Goal: Task Accomplishment & Management: Manage account settings

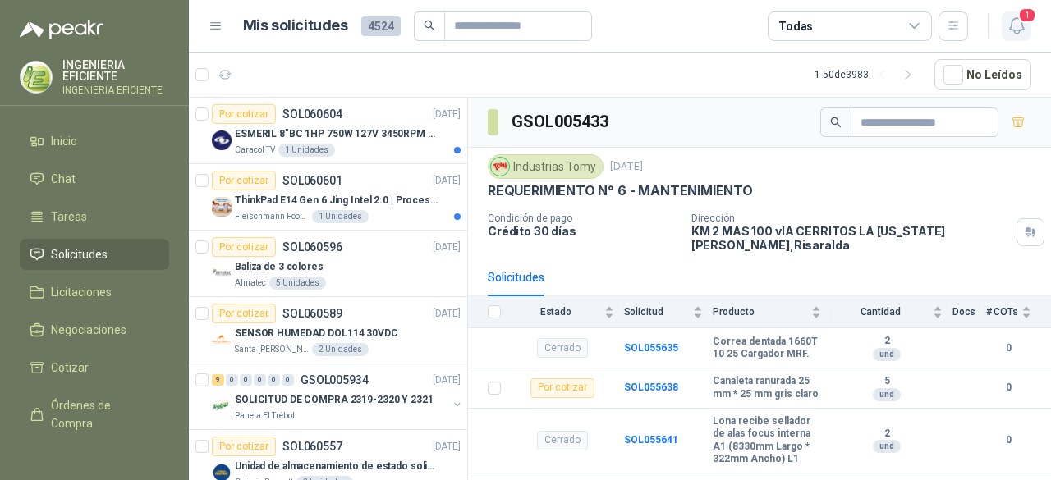
click at [1014, 34] on icon "button" at bounding box center [1016, 26] width 21 height 21
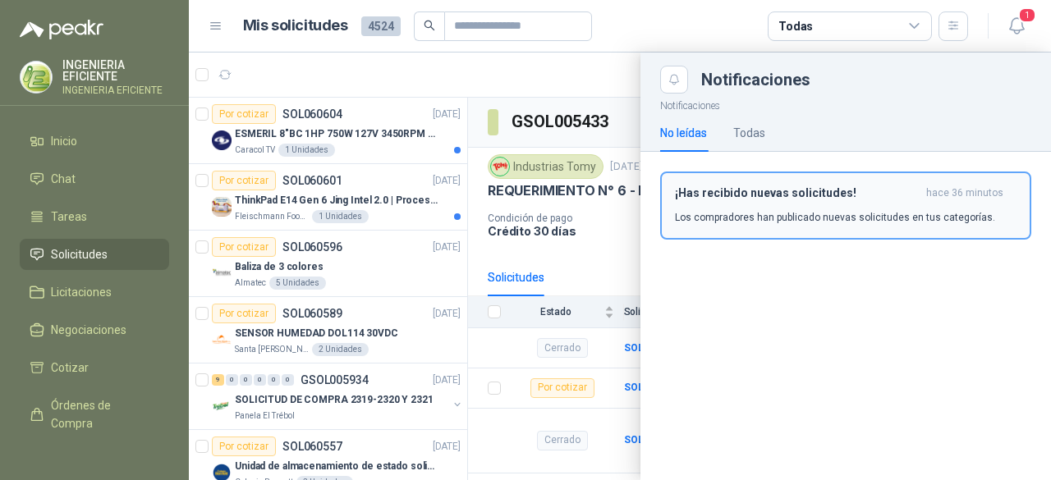
click at [763, 187] on h3 "¡Has recibido nuevas solicitudes!" at bounding box center [797, 193] width 245 height 14
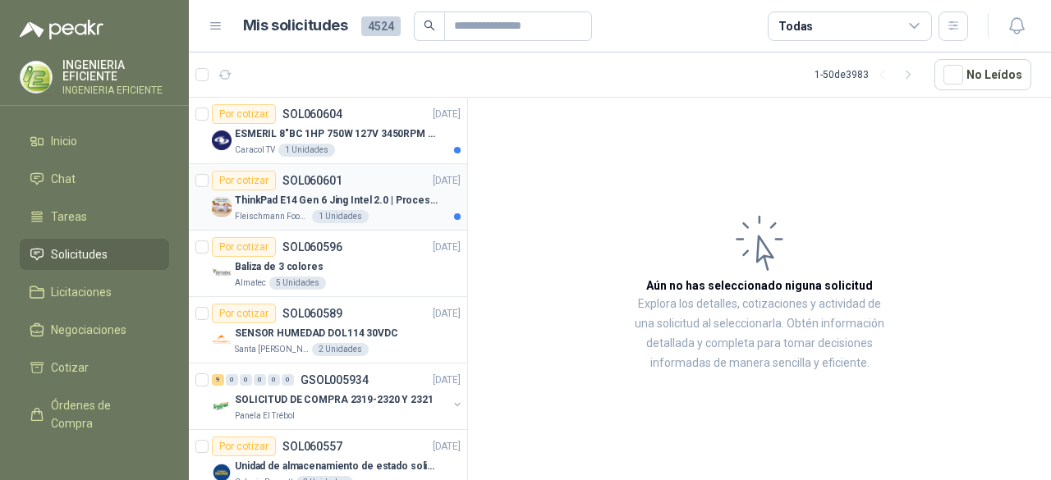
click at [361, 195] on p "ThinkPad E14 Gen 6 Jing Intel 2.0 | Procesador Intel Core Ultra 5 125U ( 12" at bounding box center [337, 201] width 204 height 16
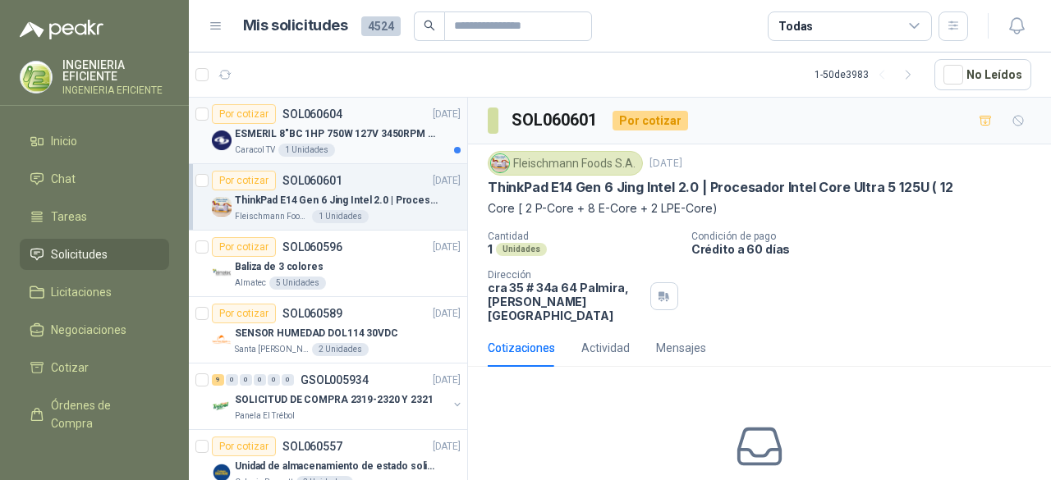
click at [366, 140] on p "ESMERIL 8"BC 1HP 750W 127V 3450RPM URREA" at bounding box center [337, 134] width 204 height 16
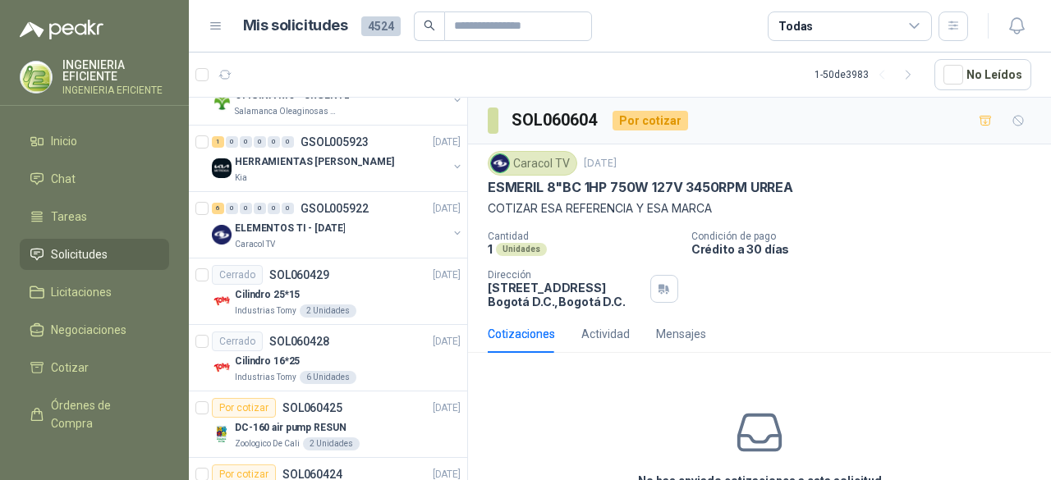
scroll to position [1067, 0]
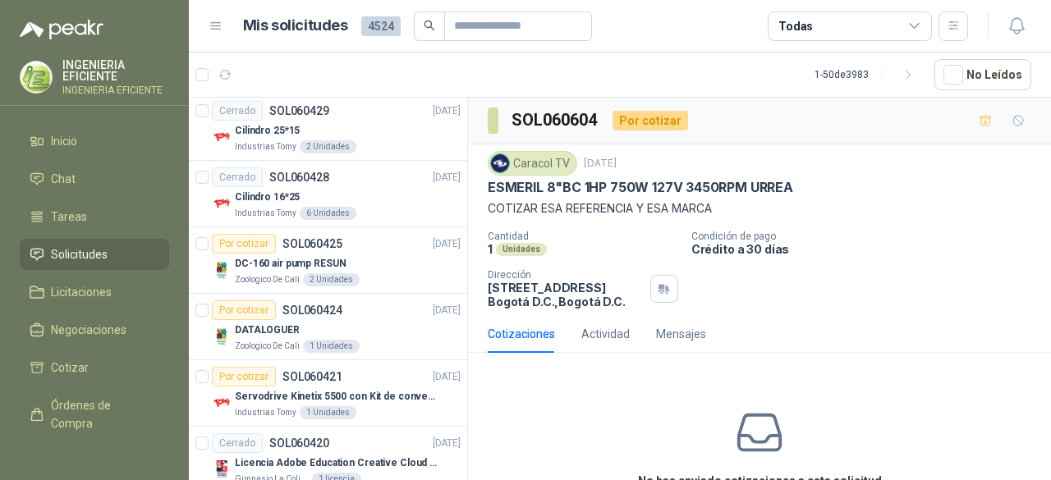
click at [905, 29] on div "Todas" at bounding box center [850, 26] width 164 height 30
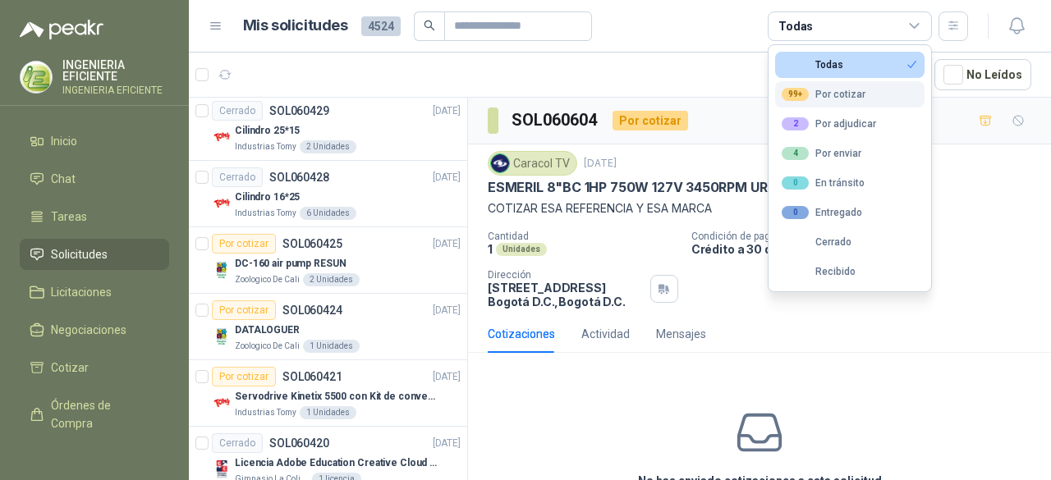
click at [860, 91] on div "99+ Por cotizar" at bounding box center [824, 94] width 84 height 13
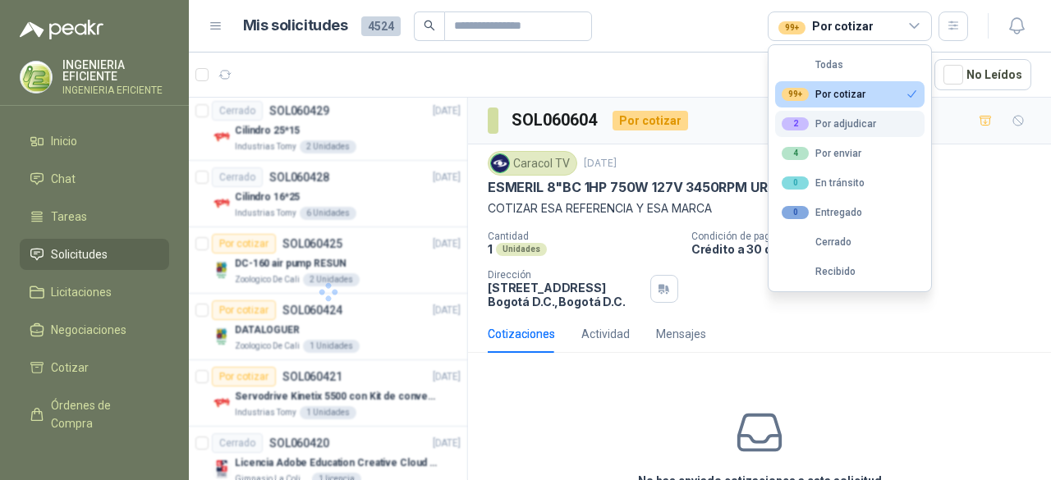
click at [849, 122] on div "2 Por adjudicar" at bounding box center [829, 123] width 94 height 13
click at [829, 77] on ul "Todas 99+ Por cotizar 2 Por adjudicar 4 Por enviar 0 En tránsito 0 Entregado Ce…" at bounding box center [849, 168] width 163 height 246
click at [825, 98] on div "99+ Por cotizar" at bounding box center [824, 94] width 84 height 13
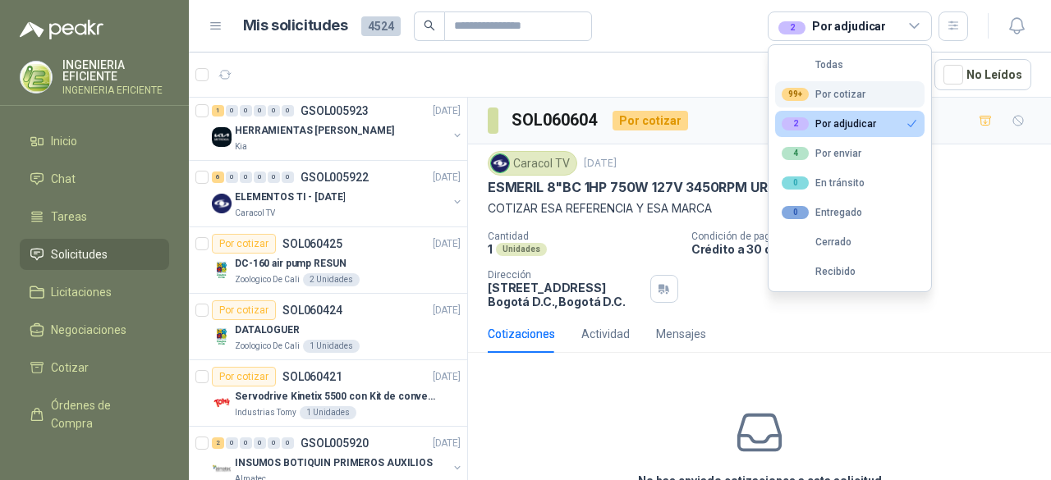
scroll to position [0, 0]
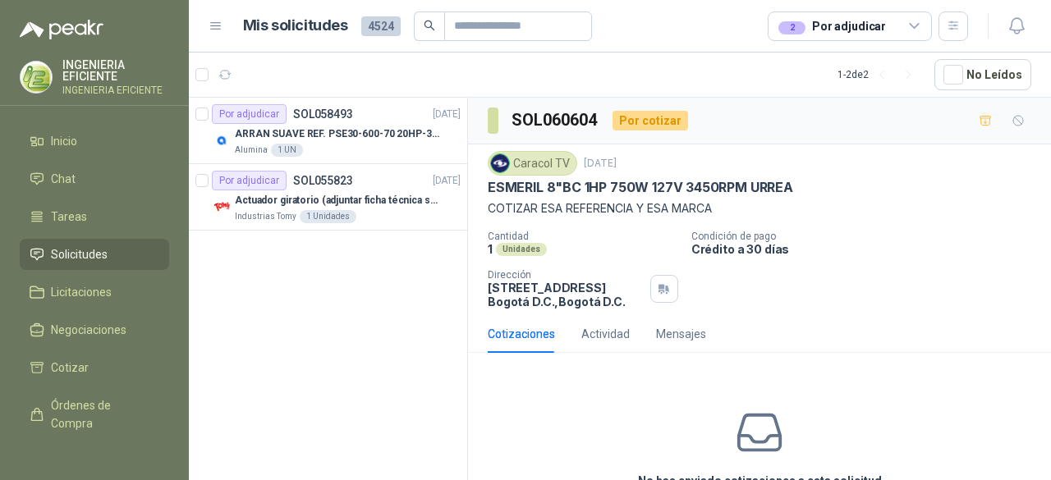
click at [372, 400] on div "Por adjudicar SOL058493 [DATE] ARRAN SUAVE REF. PSE30-600-70 20HP-30A Alumina 1…" at bounding box center [328, 292] width 279 height 388
click at [896, 36] on div "2 Por adjudicar" at bounding box center [850, 26] width 164 height 30
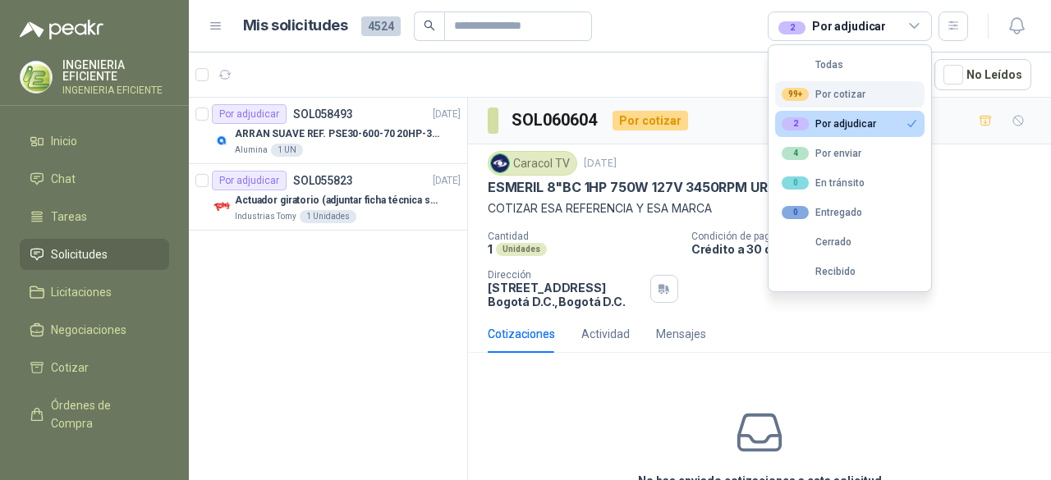
click at [841, 88] on div "99+ Por cotizar" at bounding box center [824, 94] width 84 height 13
click at [813, 122] on div "2 Por adjudicar" at bounding box center [829, 123] width 94 height 13
